Goal: Find specific page/section: Find specific page/section

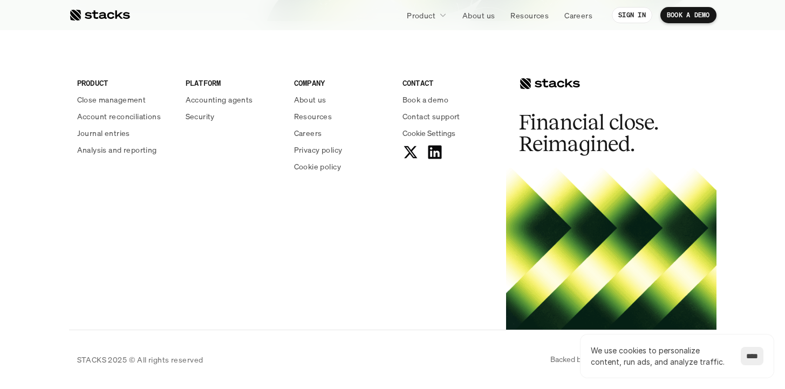
scroll to position [3973, 0]
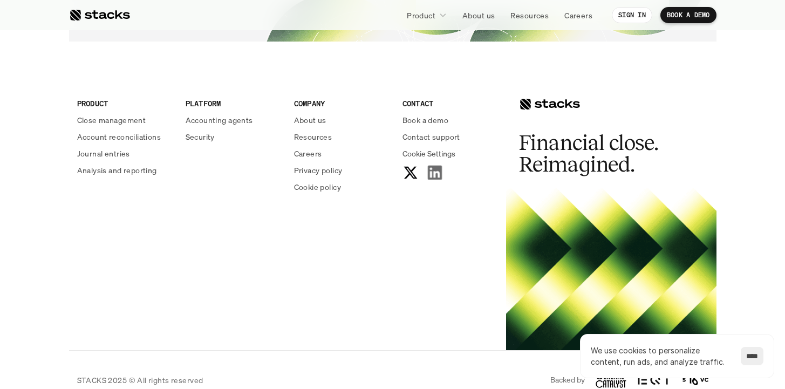
click at [433, 173] on icon at bounding box center [434, 172] width 17 height 17
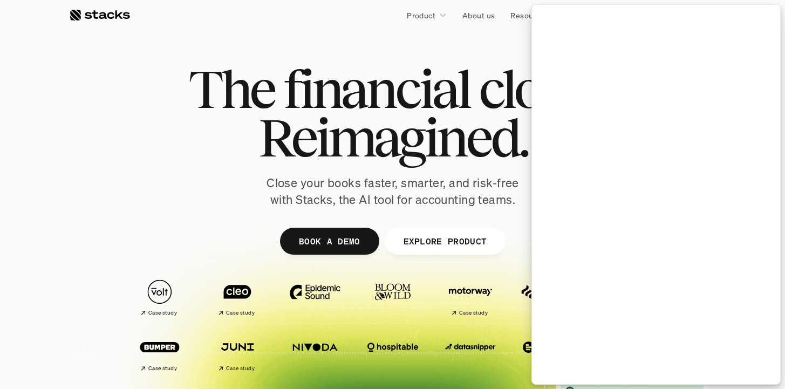
scroll to position [6, 0]
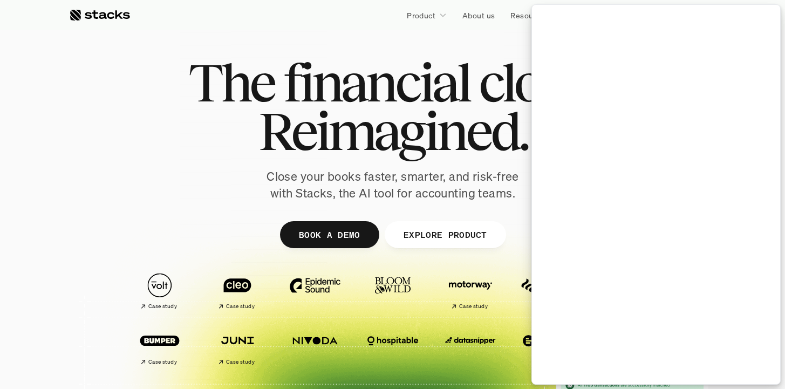
click at [71, 68] on div at bounding box center [392, 257] width 647 height 485
drag, startPoint x: 224, startPoint y: 139, endPoint x: 340, endPoint y: 139, distance: 115.9
click at [222, 254] on div at bounding box center [392, 257] width 647 height 485
click at [501, 50] on div at bounding box center [392, 257] width 647 height 485
